Goal: Information Seeking & Learning: Learn about a topic

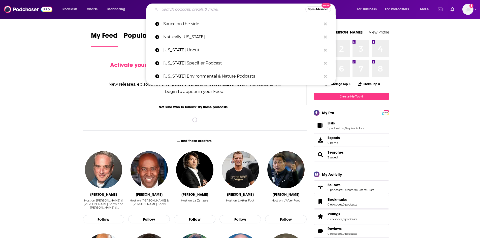
click at [182, 8] on input "Search podcasts, credits, & more..." at bounding box center [232, 9] width 145 height 8
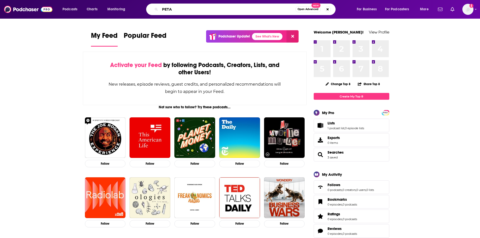
type input "PETA"
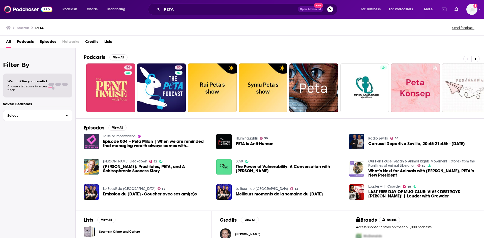
click at [49, 43] on span "Episodes" at bounding box center [48, 43] width 16 height 10
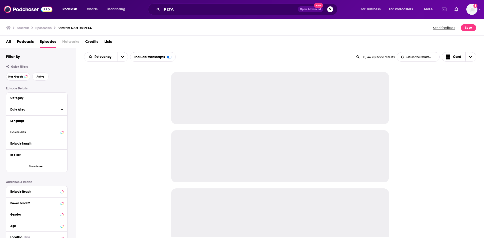
click at [61, 110] on icon at bounding box center [62, 109] width 3 height 4
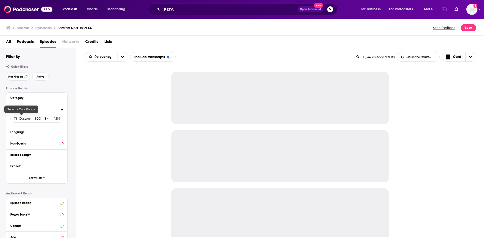
click at [23, 121] on span "Custom" at bounding box center [25, 119] width 12 height 4
select select "9"
select select "2025"
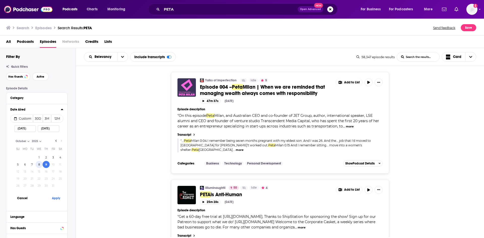
click at [40, 165] on button "8" at bounding box center [39, 164] width 7 height 7
type input "[DATE]"
click at [54, 198] on button "Apply" at bounding box center [55, 198] width 15 height 9
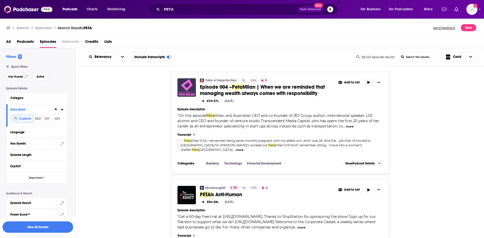
click at [54, 225] on button "View 60 Results" at bounding box center [38, 227] width 71 height 11
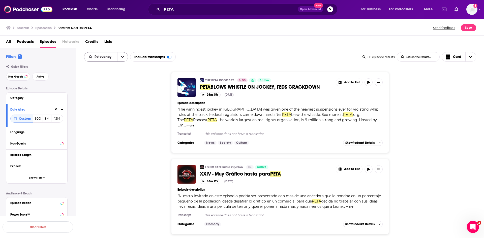
click at [119, 58] on button "open menu" at bounding box center [122, 56] width 11 height 9
click at [107, 98] on div "Power Score" at bounding box center [106, 100] width 44 height 9
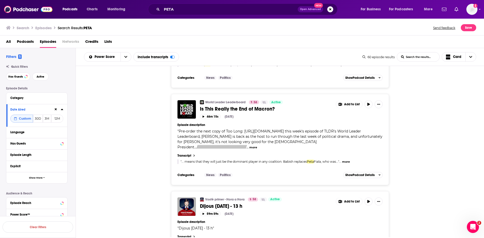
scroll to position [2129, 0]
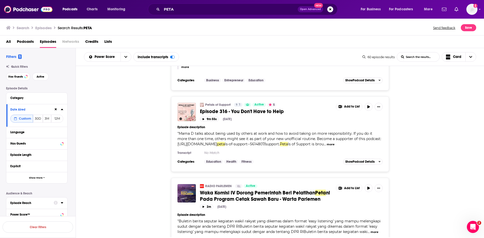
scroll to position [4396, 0]
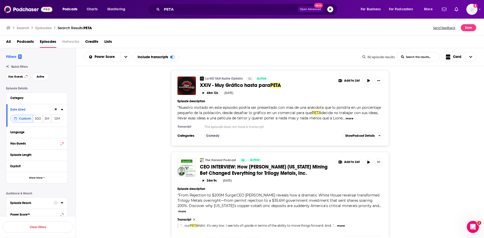
scroll to position [5251, 0]
